Goal: Feedback & Contribution: Leave review/rating

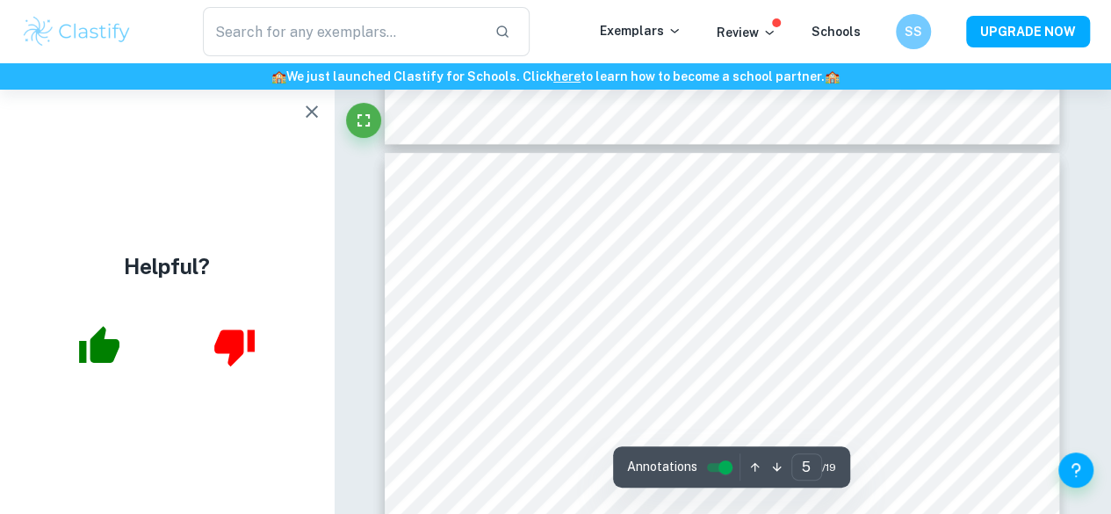
scroll to position [3699, 0]
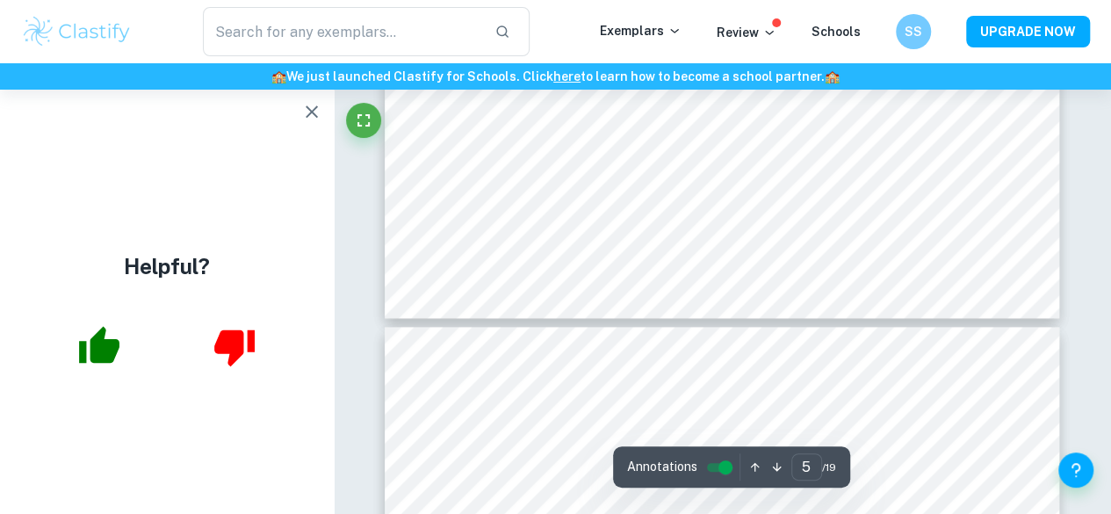
type input "6"
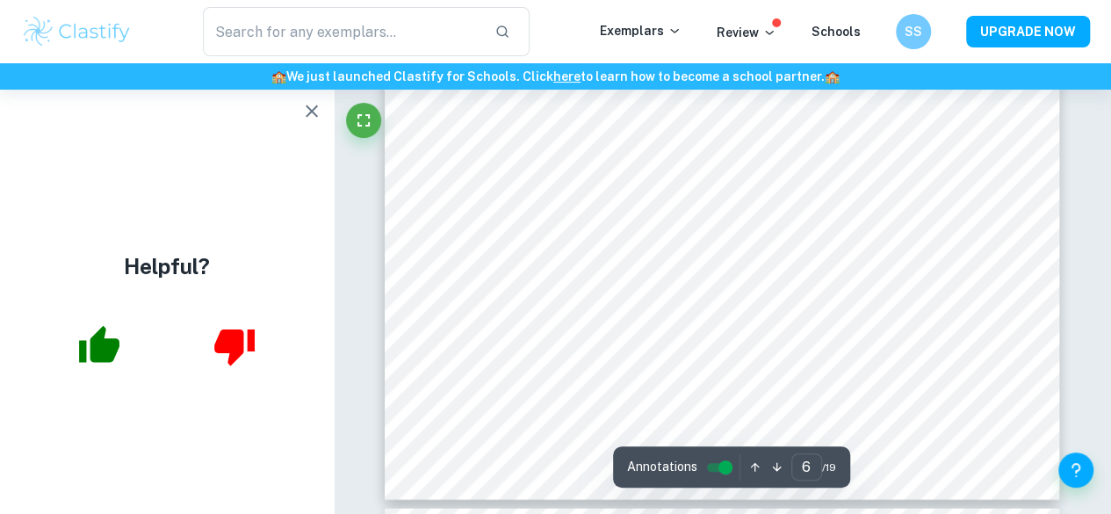
scroll to position [5102, 0]
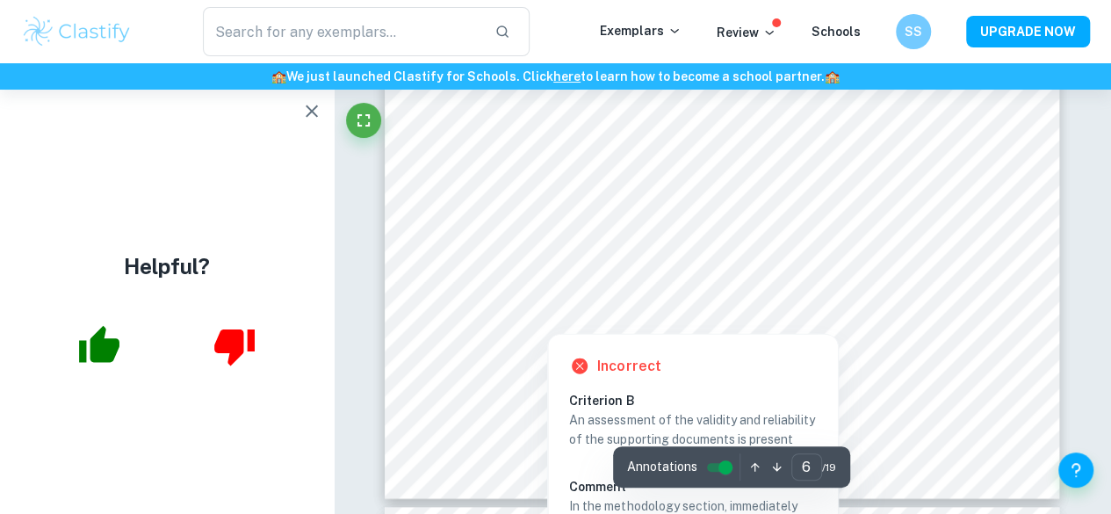
click at [491, 274] on div at bounding box center [721, 262] width 515 height 47
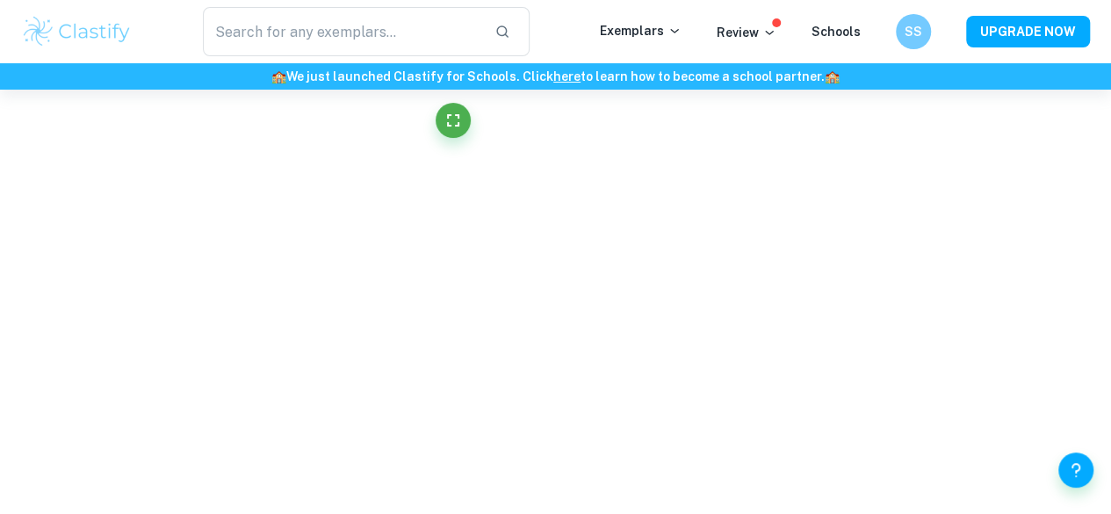
scroll to position [4972, 0]
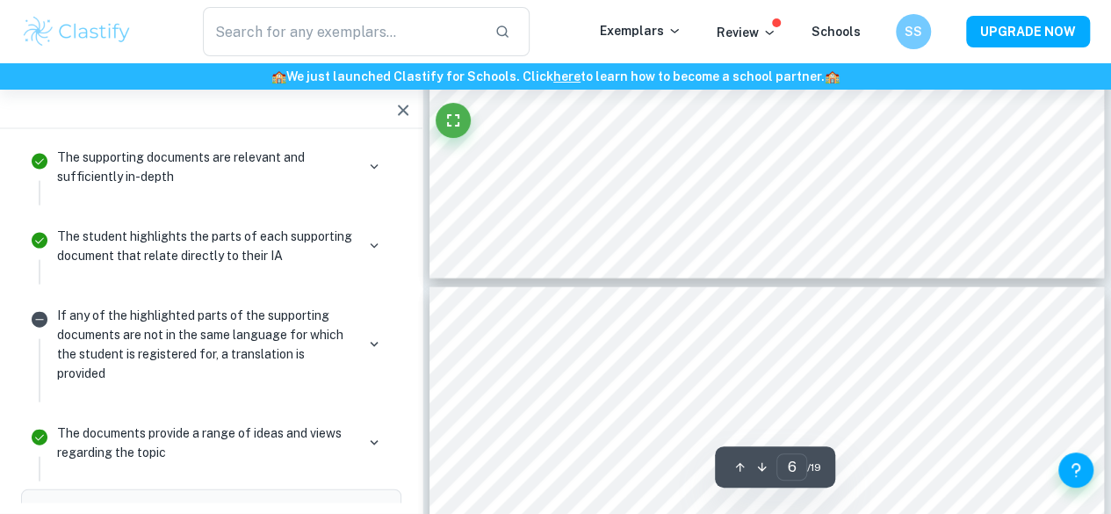
type input "7"
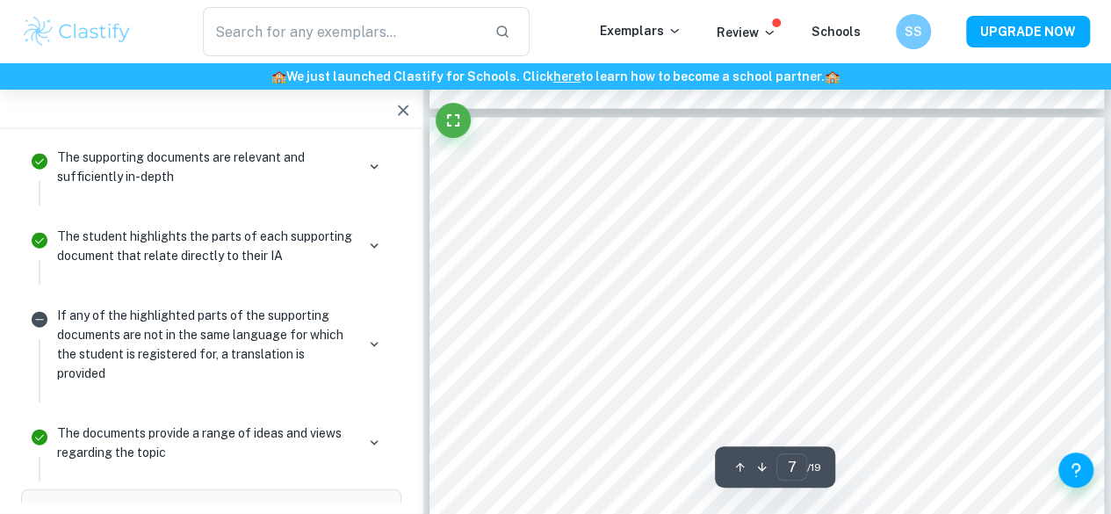
scroll to position [5274, 0]
click at [400, 116] on icon "button" at bounding box center [402, 110] width 21 height 21
